Goal: Find specific page/section: Find specific page/section

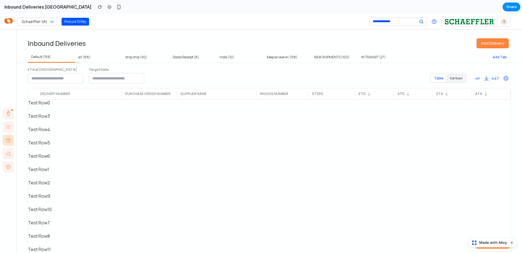
click at [224, 119] on div "Test Row 3" at bounding box center [462, 119] width 868 height 13
click at [448, 83] on div "Table Kanban 447" at bounding box center [470, 78] width 81 height 11
click at [451, 79] on button "Kanban" at bounding box center [456, 78] width 19 height 8
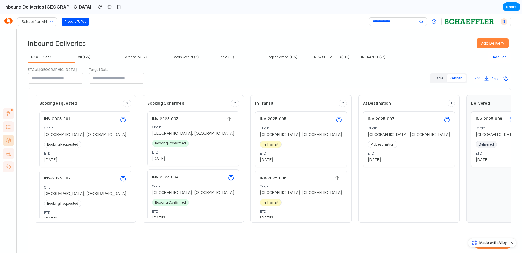
click at [437, 78] on button "Table" at bounding box center [439, 78] width 16 height 8
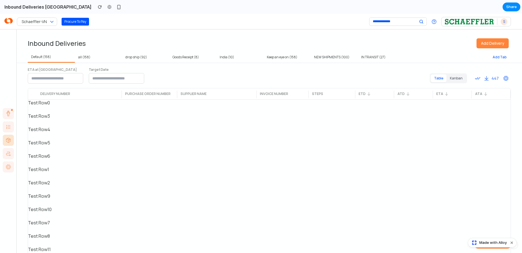
click at [451, 76] on button "Kanban" at bounding box center [456, 78] width 19 height 8
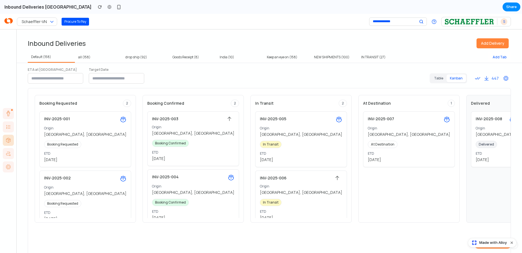
click at [436, 76] on button "Table" at bounding box center [439, 78] width 16 height 8
